Goal: Transaction & Acquisition: Purchase product/service

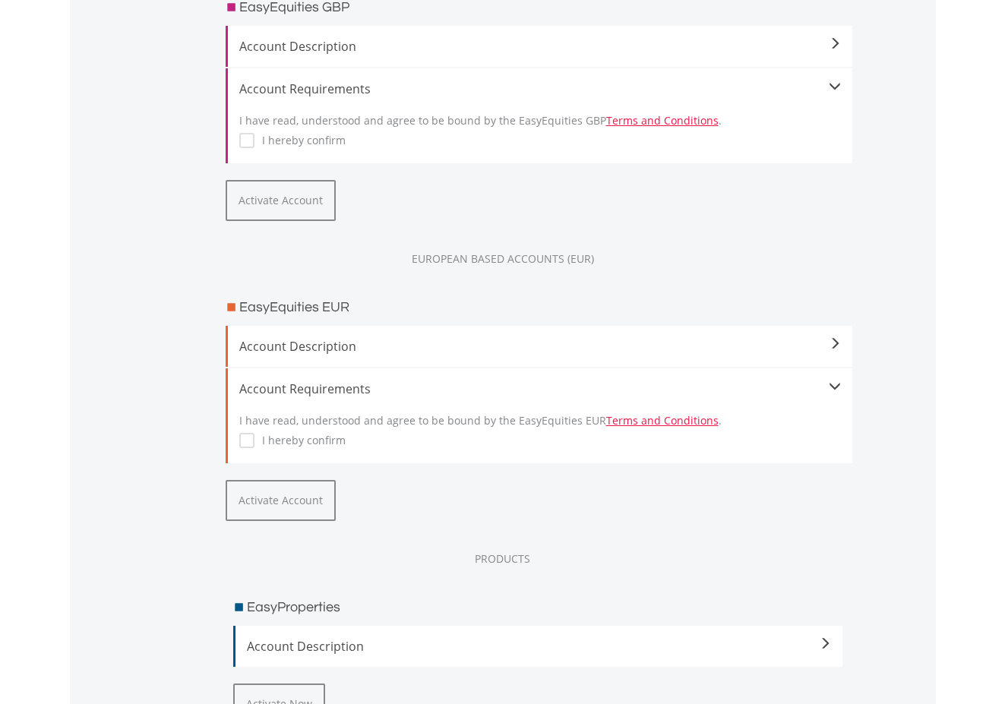
scroll to position [1822, 0]
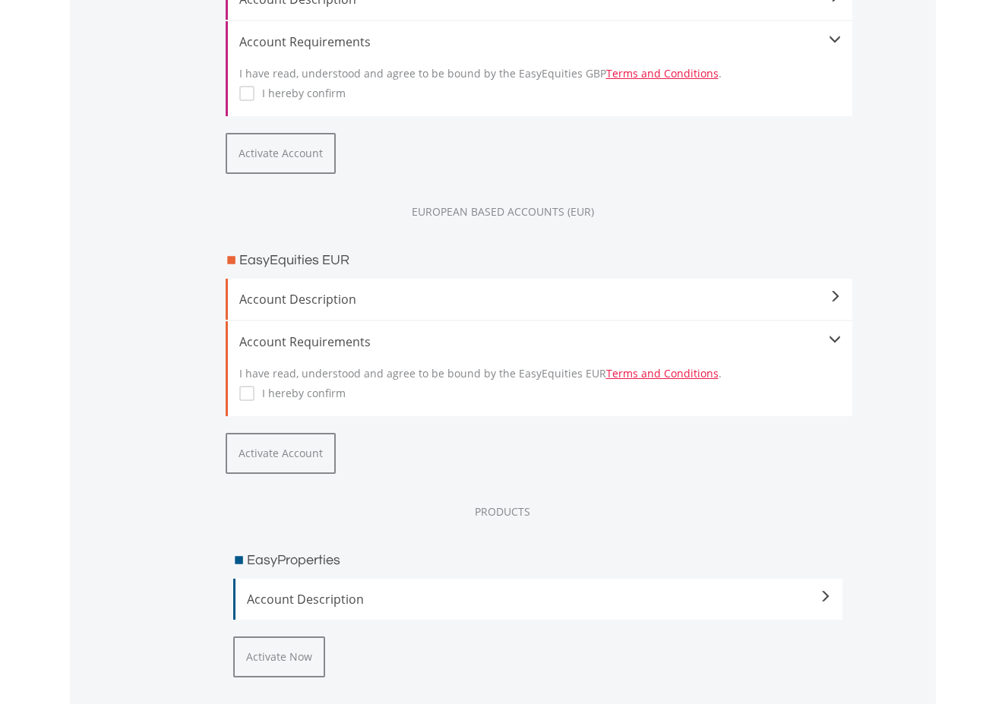
click at [520, 289] on div "Account Description By activating your EUR currency, you will get access to a v…" at bounding box center [539, 299] width 626 height 41
click at [520, 301] on span "Account Description" at bounding box center [539, 299] width 601 height 18
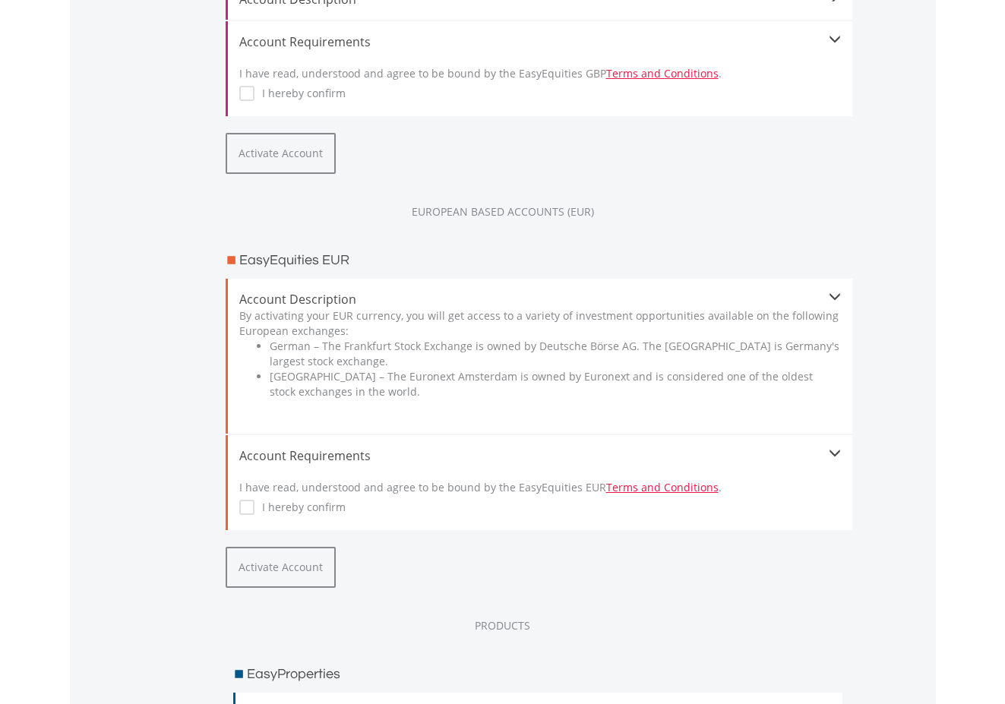
click at [520, 301] on span "Account Description" at bounding box center [539, 299] width 601 height 18
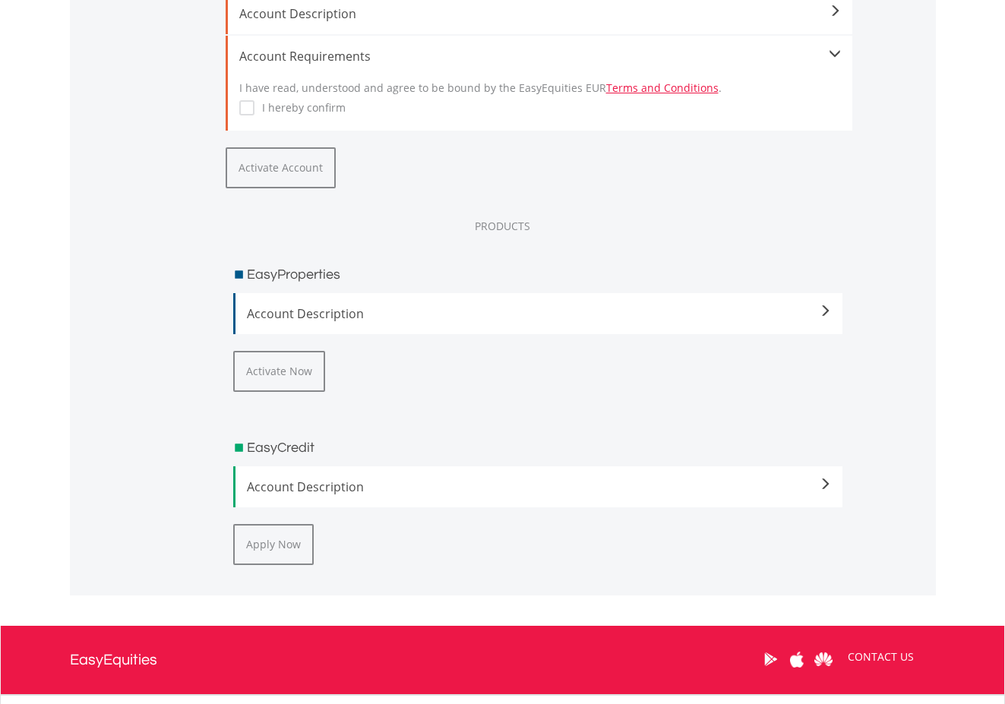
scroll to position [2126, 0]
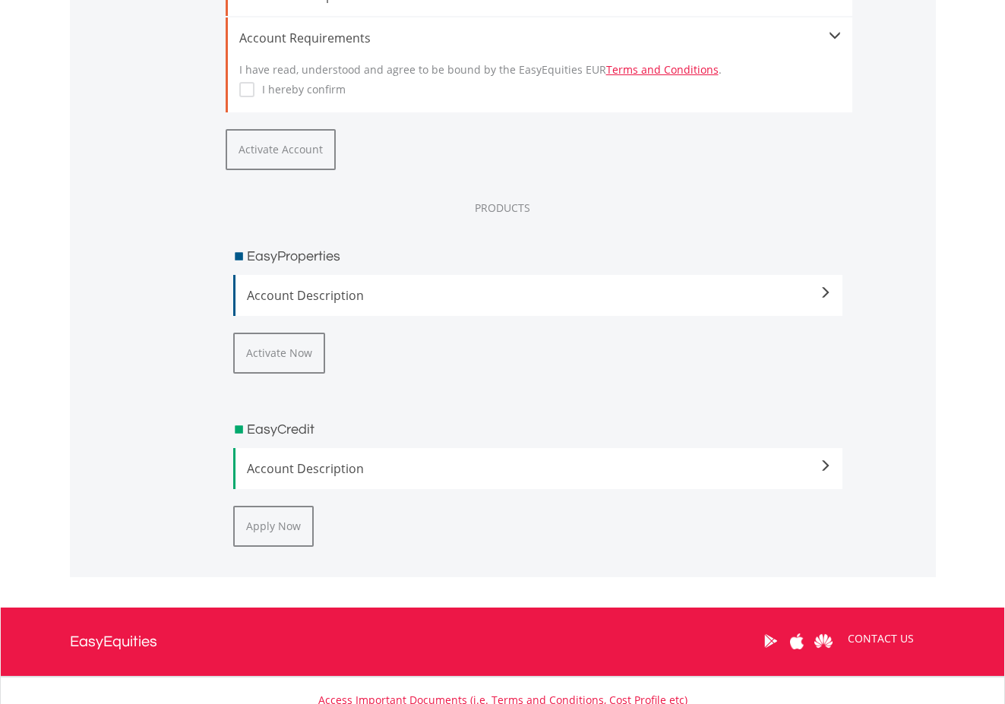
click at [520, 300] on span "Account Description" at bounding box center [539, 295] width 585 height 18
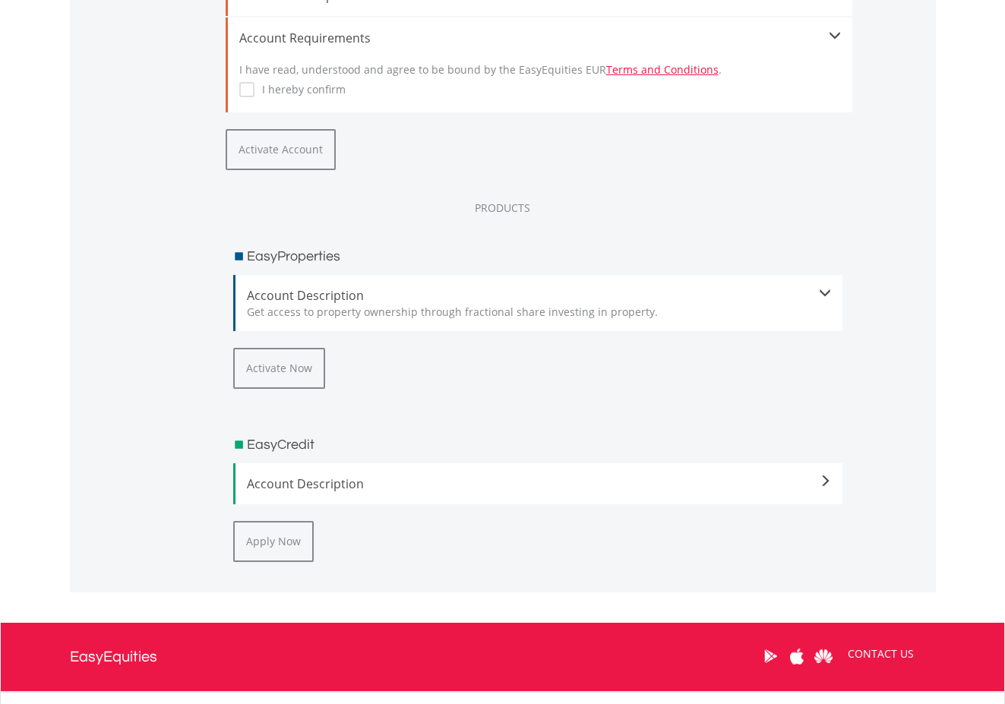
click at [520, 300] on span "Account Description" at bounding box center [539, 295] width 585 height 18
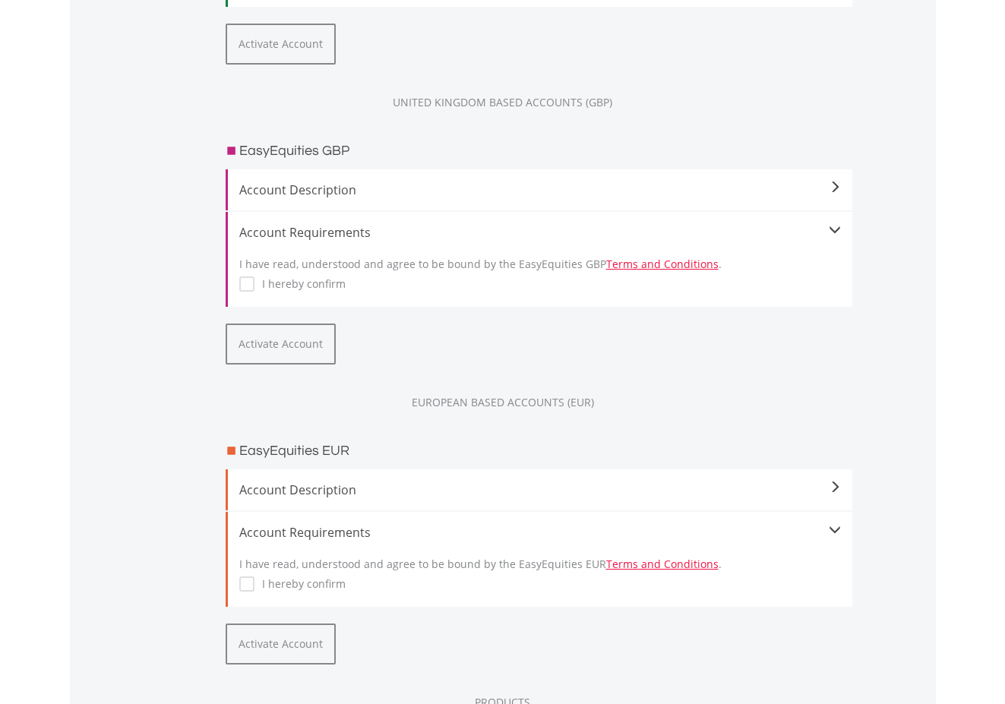
scroll to position [1594, 0]
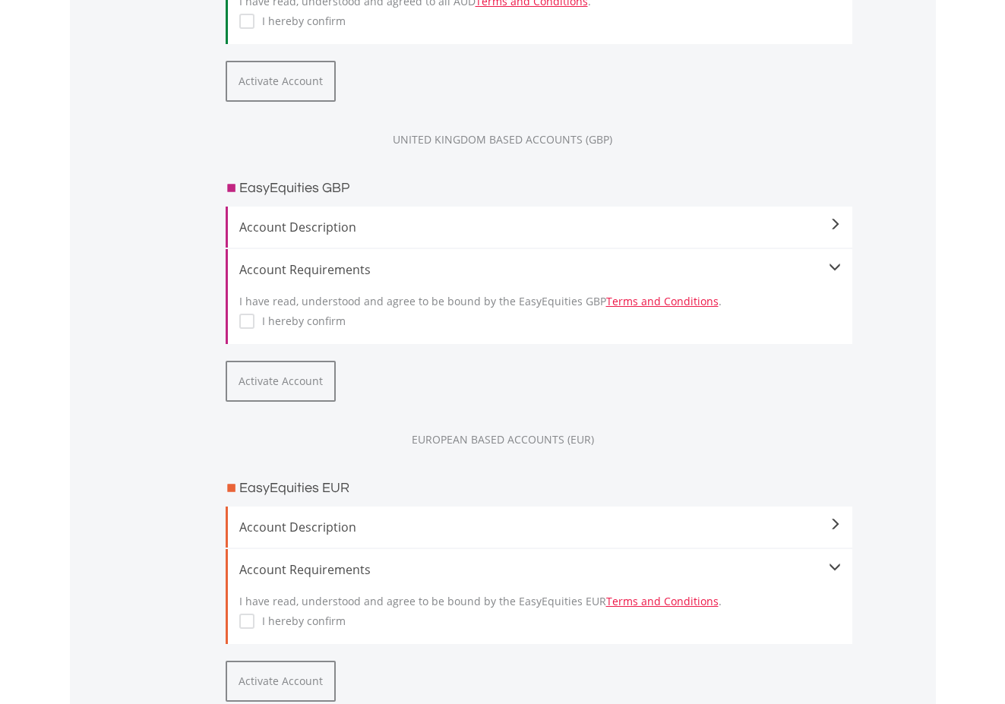
click at [538, 248] on div "EasyEquities GBP Account Description By activating your GBP currency, you will …" at bounding box center [538, 297] width 649 height 270
click at [689, 214] on div "Account Description By activating your GBP currency, you will get access to a v…" at bounding box center [539, 227] width 626 height 41
click at [846, 224] on div "Account Description By activating your GBP currency, you will get access to a v…" at bounding box center [539, 227] width 626 height 41
click at [824, 223] on span "Account Description" at bounding box center [539, 227] width 601 height 18
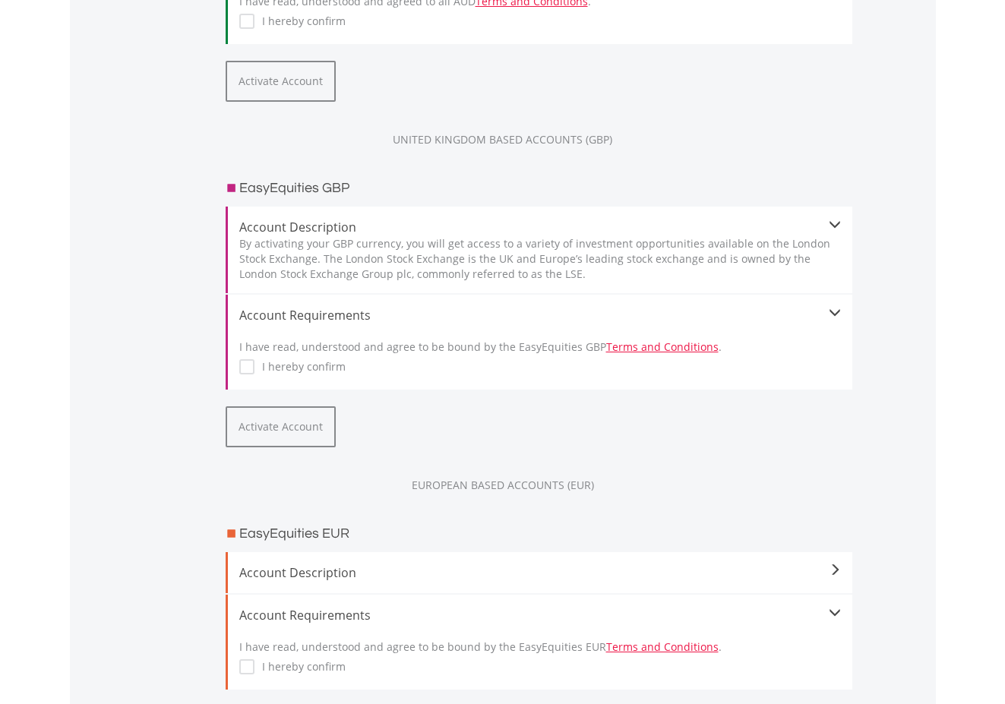
click at [824, 223] on span "Account Description" at bounding box center [539, 227] width 601 height 18
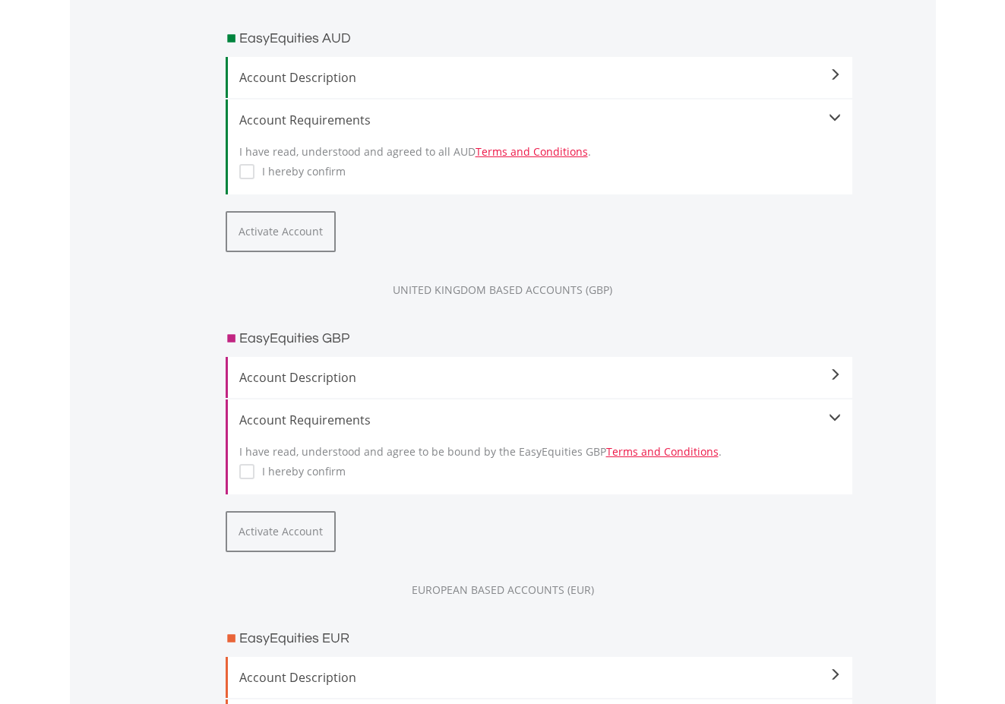
scroll to position [1443, 0]
click at [581, 77] on span "Account Description" at bounding box center [539, 79] width 601 height 18
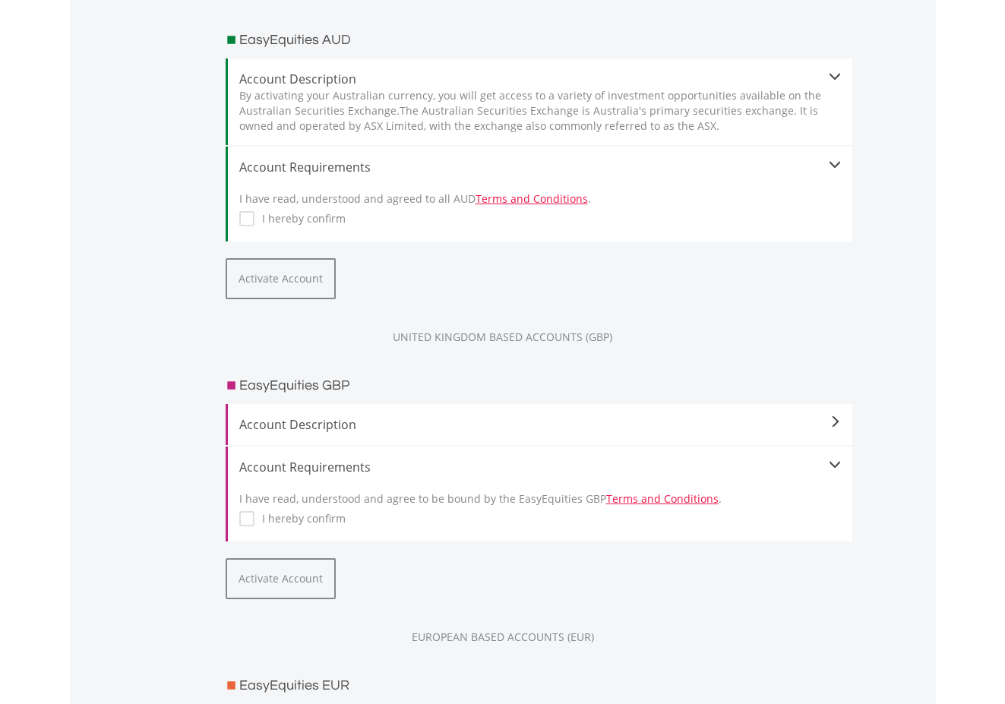
click at [581, 77] on span "Account Description" at bounding box center [539, 79] width 601 height 18
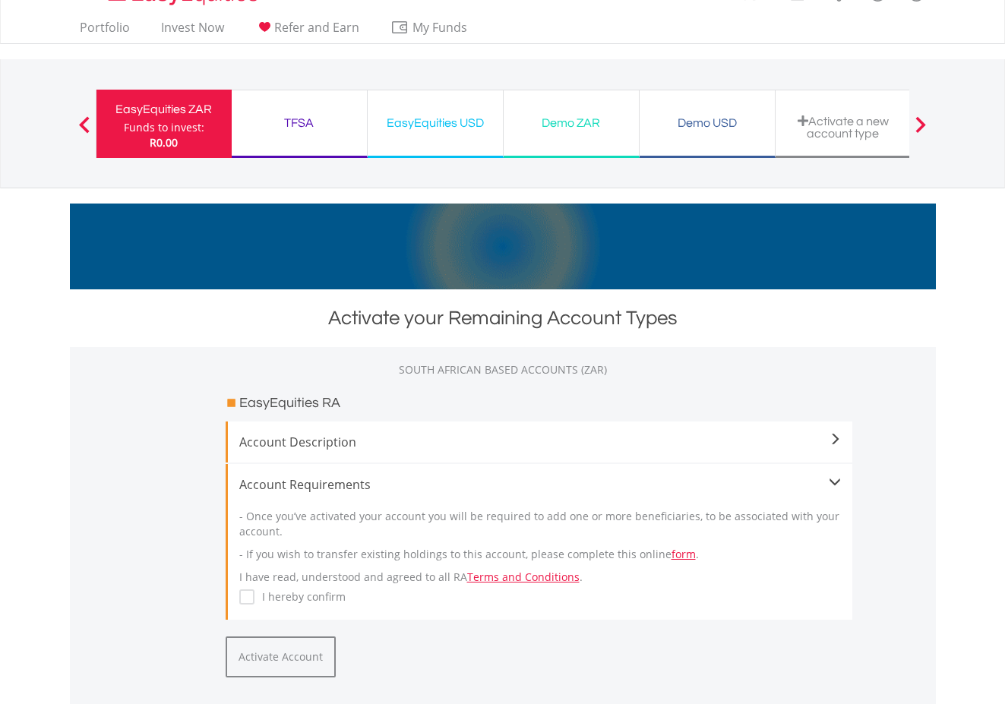
scroll to position [0, 0]
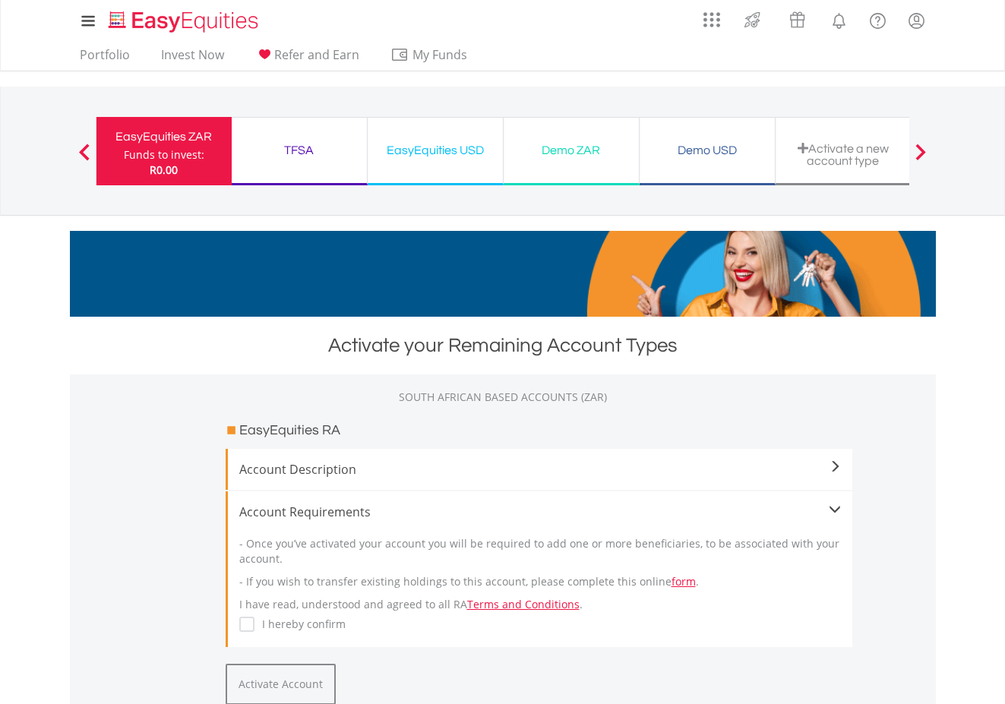
click at [84, 43] on ul "Portfolio Invest Now Refer and Earn My Funds Fund your accounts Withdraw Money …" at bounding box center [278, 56] width 417 height 29
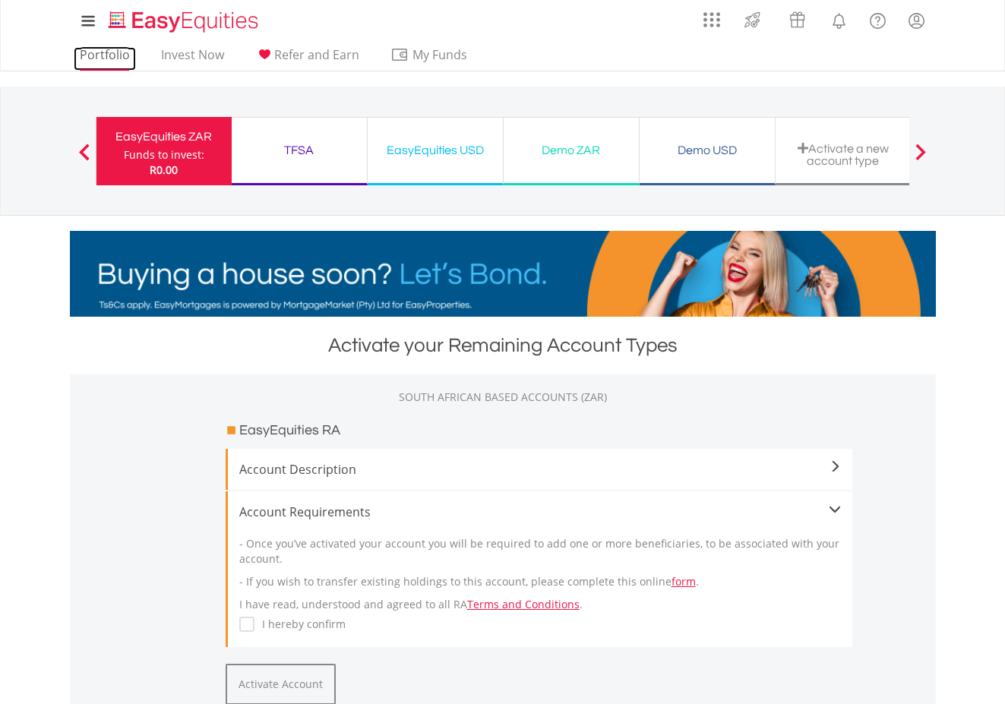
click at [92, 51] on link "Portfolio" at bounding box center [105, 59] width 62 height 24
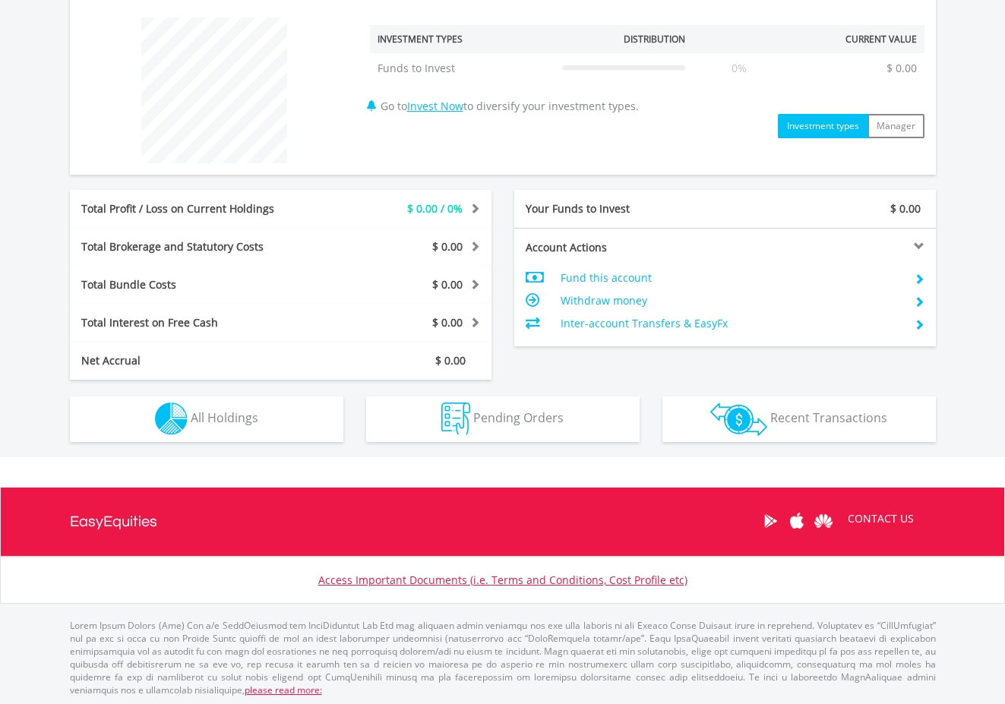
scroll to position [575, 0]
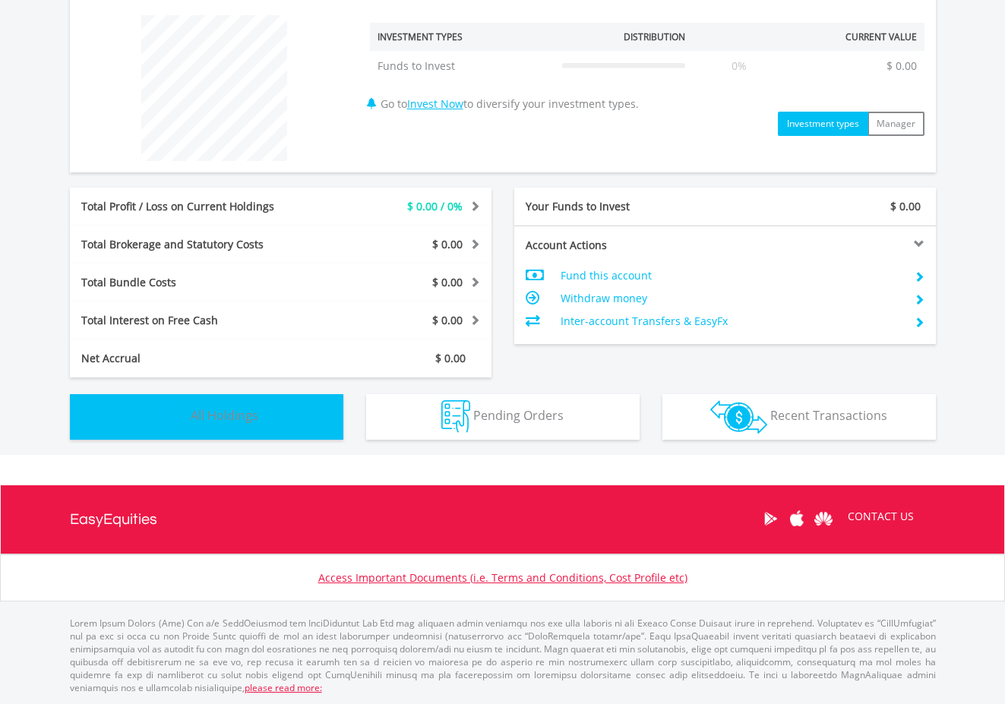
click at [307, 429] on button "Holdings All Holdings" at bounding box center [206, 417] width 273 height 46
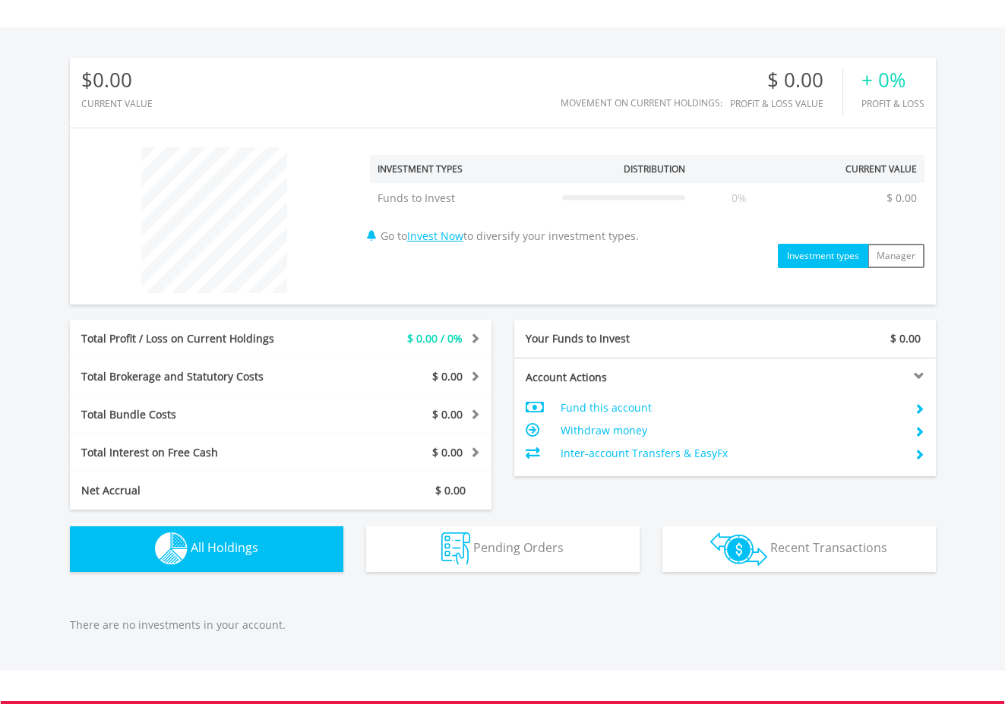
scroll to position [279, 0]
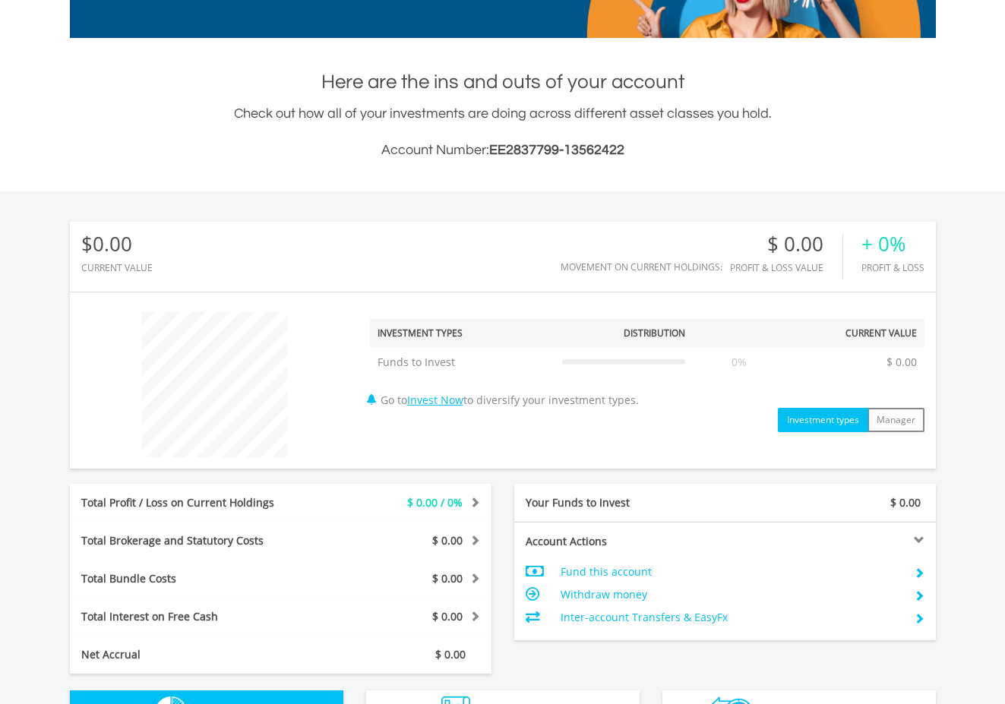
click at [817, 419] on button "Investment types" at bounding box center [823, 420] width 90 height 24
click at [451, 402] on link "Invest Now" at bounding box center [435, 400] width 56 height 14
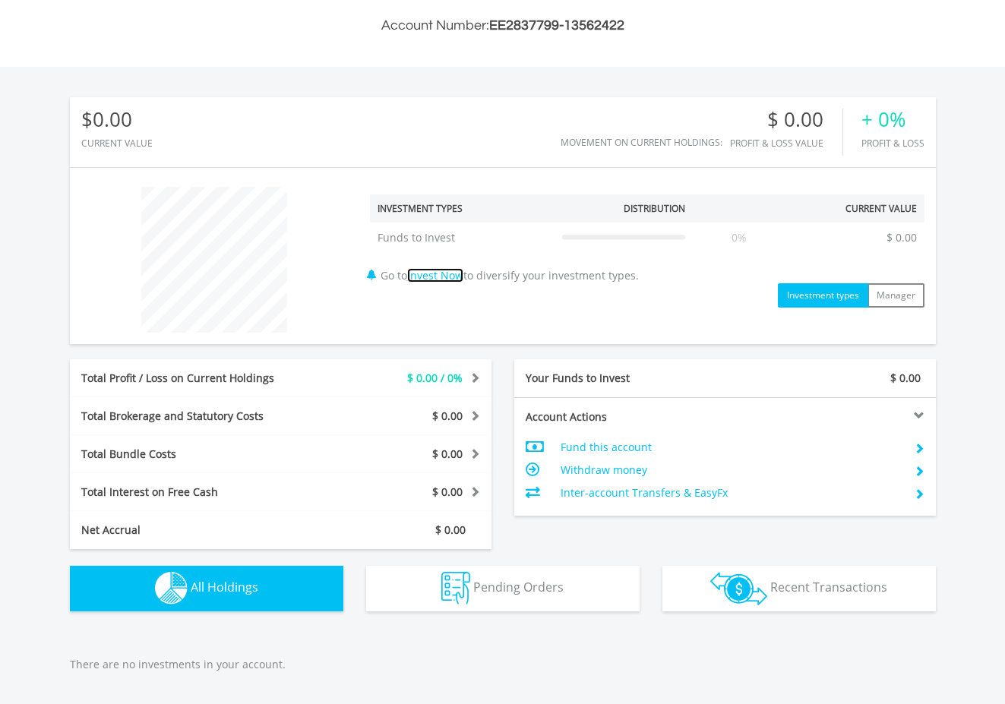
scroll to position [431, 0]
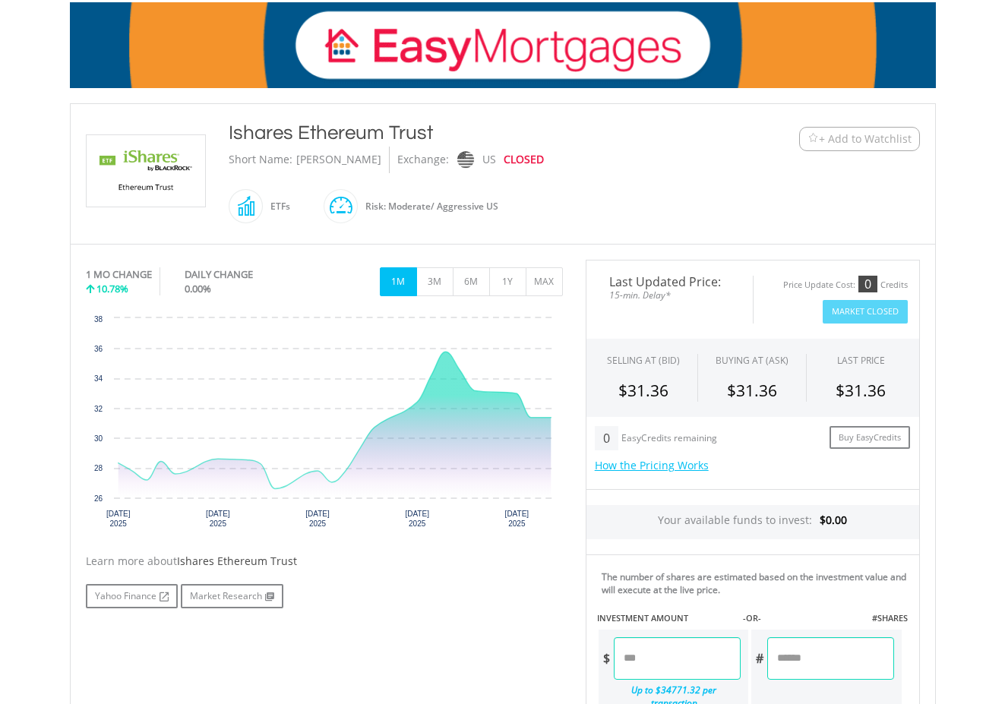
scroll to position [228, 0]
